Goal: Find specific page/section: Find specific page/section

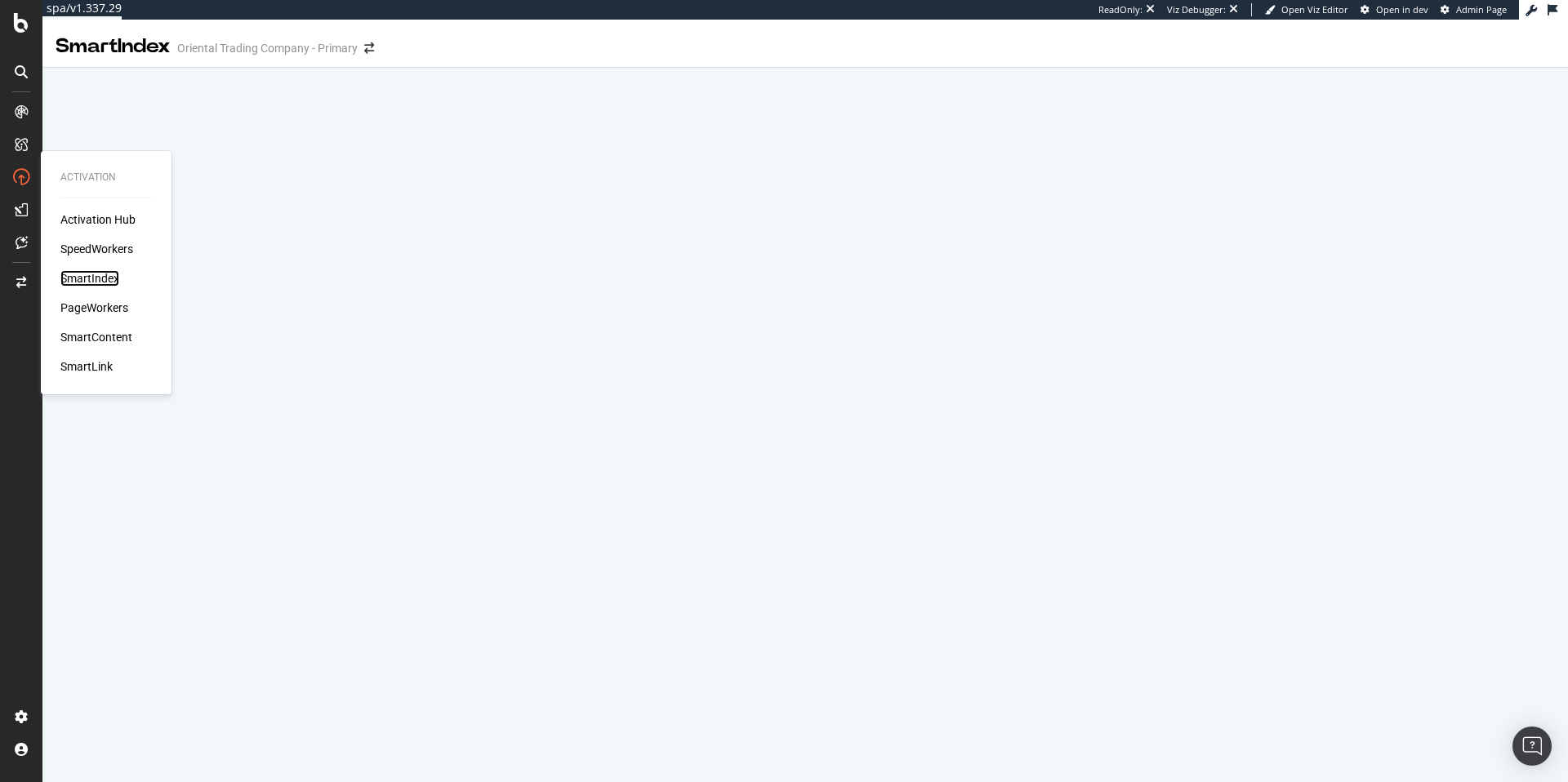
click at [112, 279] on div "SmartIndex" at bounding box center [89, 278] width 58 height 16
